Goal: Information Seeking & Learning: Learn about a topic

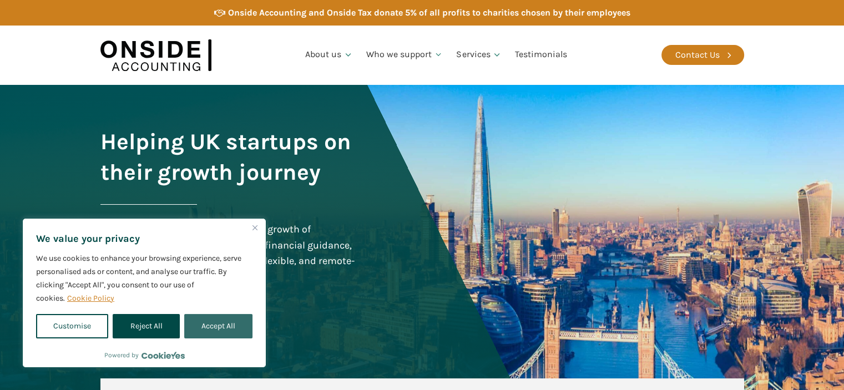
click at [220, 321] on button "Accept All" at bounding box center [218, 326] width 68 height 24
checkbox input "true"
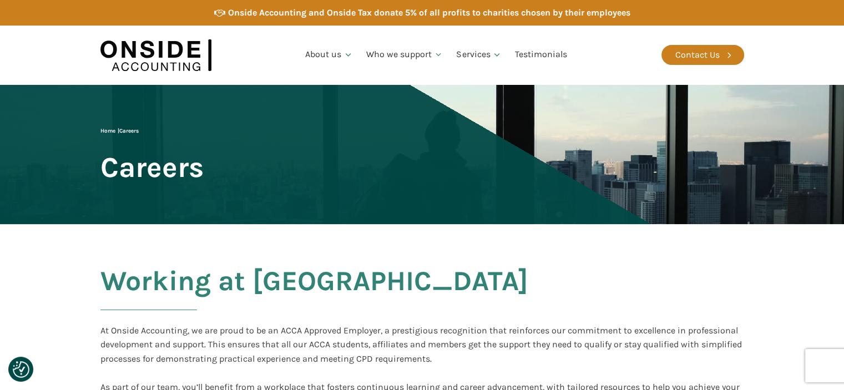
click at [204, 183] on div "Home | Careers Careers" at bounding box center [151, 155] width 103 height 56
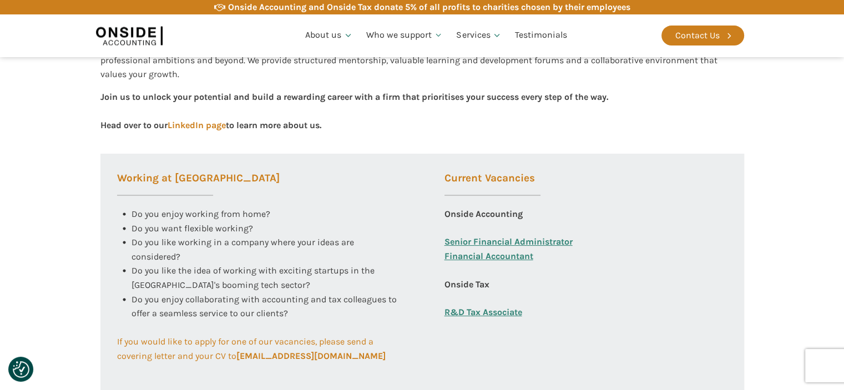
scroll to position [344, 0]
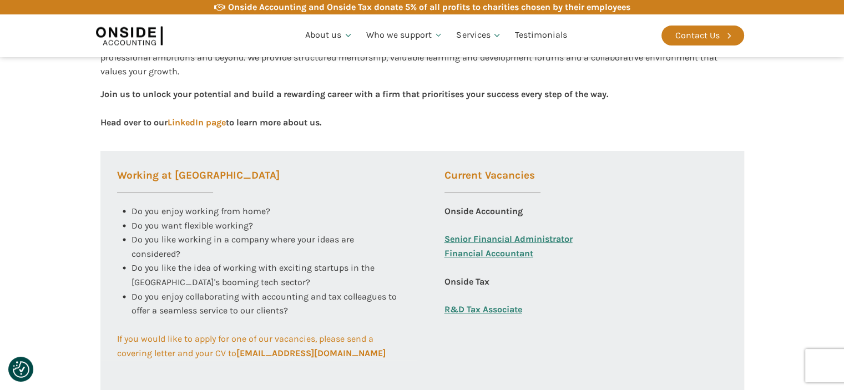
click at [517, 253] on link "Financial Accountant" at bounding box center [489, 260] width 89 height 28
click at [520, 237] on link "Senior Financial Administrator" at bounding box center [509, 239] width 128 height 14
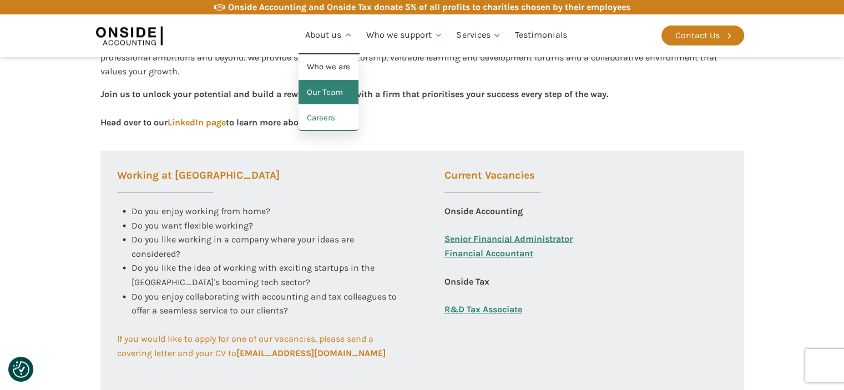
click at [331, 92] on link "Our Team" at bounding box center [329, 93] width 60 height 26
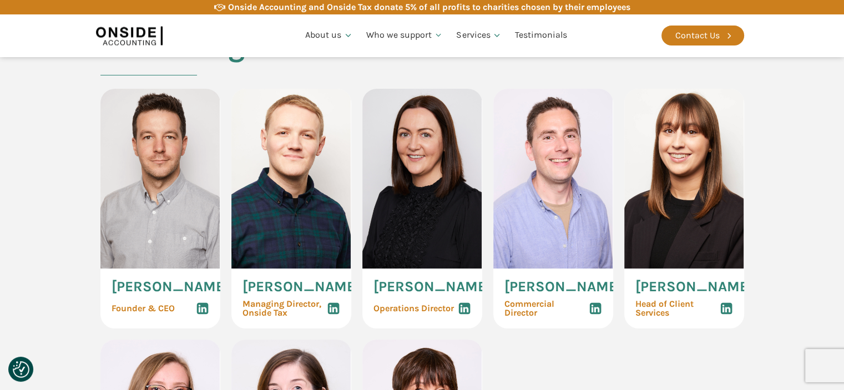
scroll to position [531, 0]
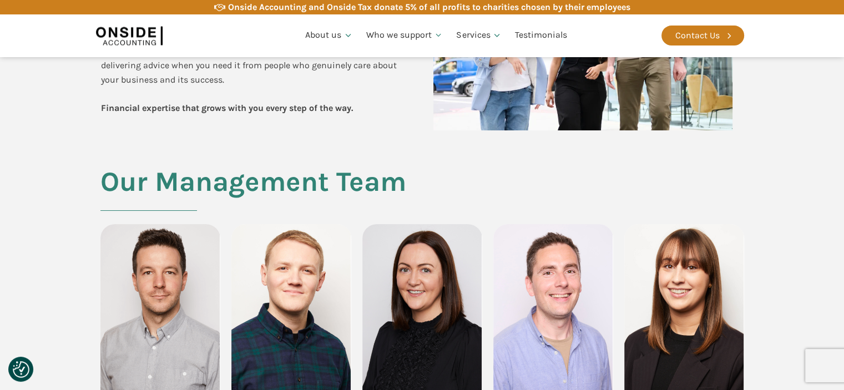
scroll to position [516, 0]
